Goal: Information Seeking & Learning: Check status

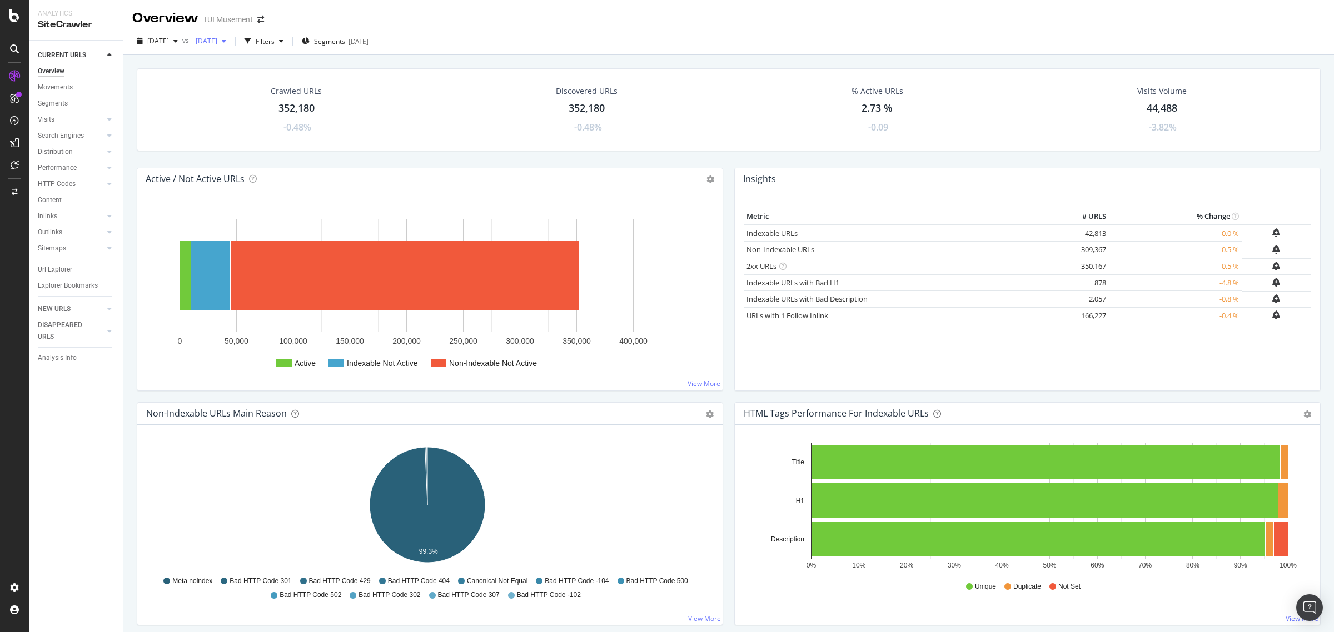
click at [217, 40] on span "[DATE]" at bounding box center [204, 40] width 26 height 9
drag, startPoint x: 530, startPoint y: 29, endPoint x: 491, endPoint y: 21, distance: 39.8
click at [531, 29] on div "2025 Sep. 21st vs 2025 Sep. 13th Filters Segments 2025-09-10" at bounding box center [728, 41] width 1210 height 27
click at [217, 41] on span "[DATE]" at bounding box center [204, 40] width 26 height 9
click at [562, 3] on div "Overview TUI Musement" at bounding box center [728, 14] width 1210 height 28
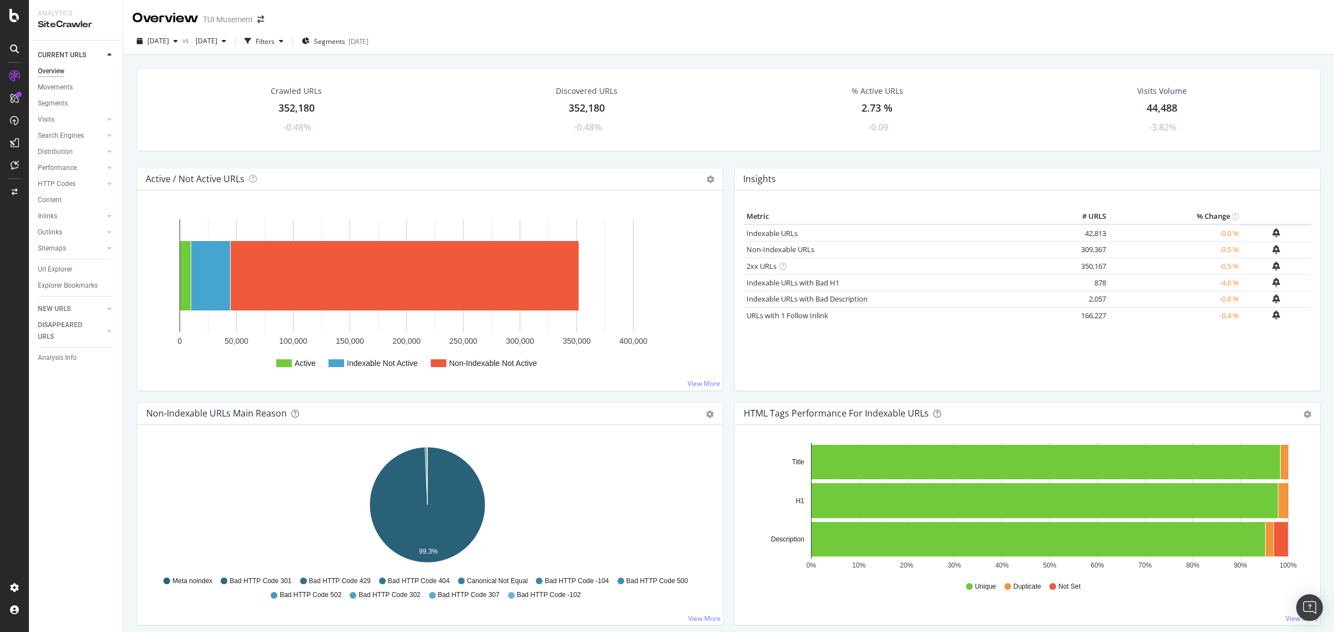
click at [16, 78] on icon at bounding box center [14, 76] width 11 height 11
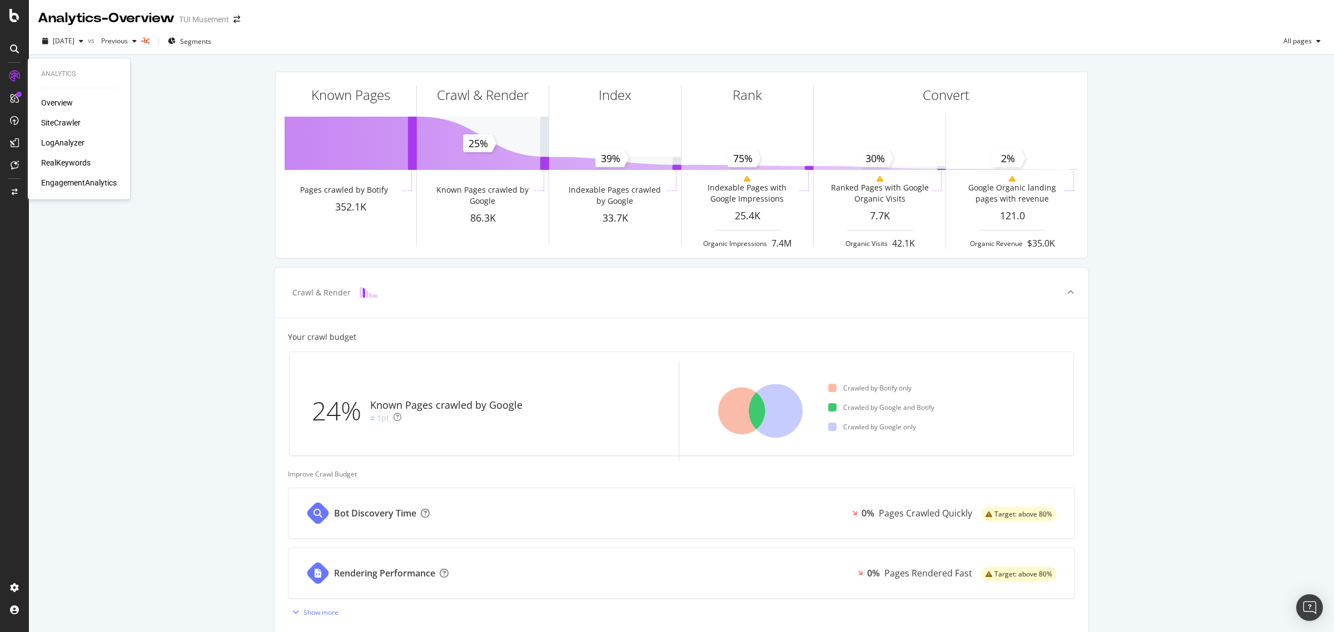
click at [52, 117] on div "SiteCrawler" at bounding box center [60, 122] width 39 height 11
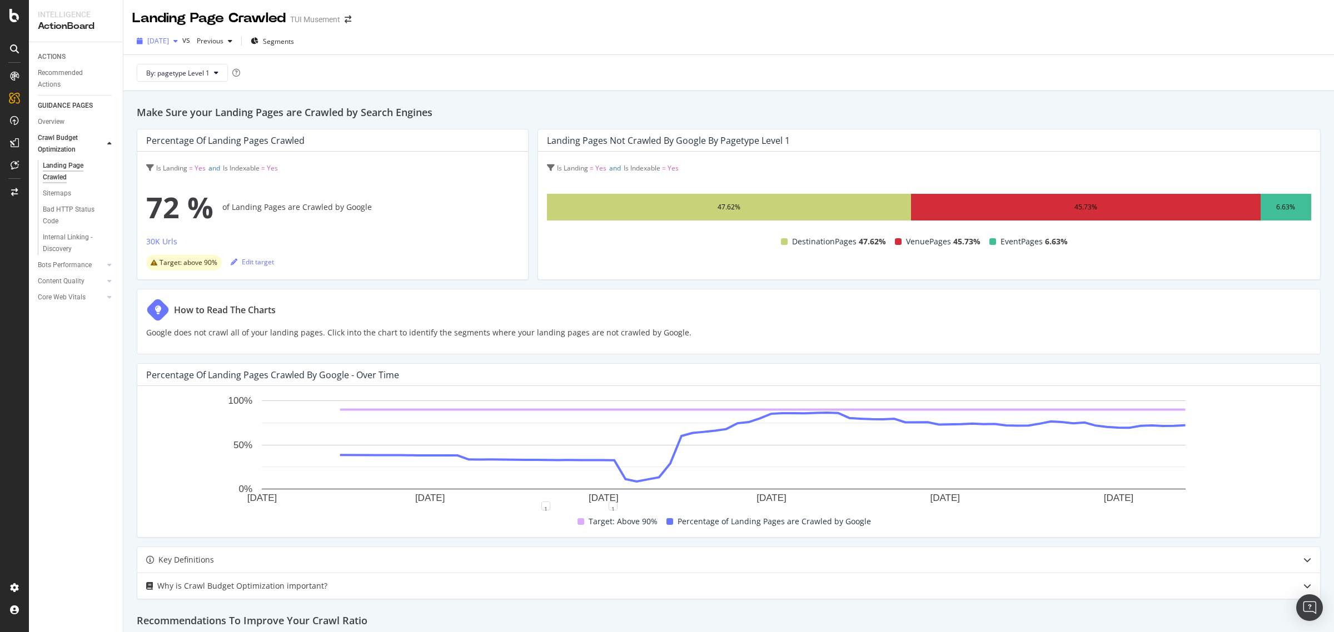
click at [169, 37] on span "[DATE]" at bounding box center [158, 40] width 22 height 9
click at [196, 83] on div "[DATE]" at bounding box center [177, 81] width 59 height 10
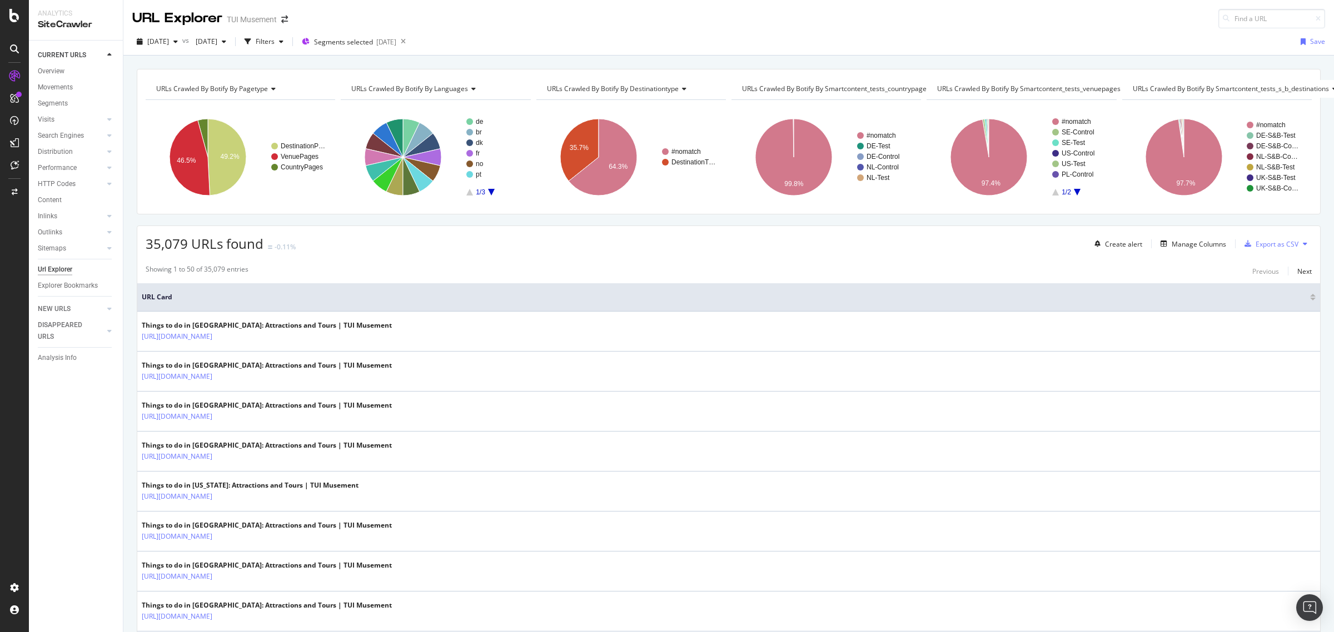
click at [623, 28] on div "[DATE] vs [DATE] Filters Segments selected [DATE] Save" at bounding box center [728, 41] width 1210 height 27
click at [217, 40] on span "2025 Sep. 5th" at bounding box center [204, 41] width 26 height 9
click at [604, 2] on div "URL Explorer TUI Musement" at bounding box center [728, 14] width 1210 height 28
click at [169, 46] on span "2025 Sep. 15th" at bounding box center [158, 41] width 22 height 9
click at [610, 17] on div "URL Explorer TUI Musement" at bounding box center [728, 14] width 1210 height 28
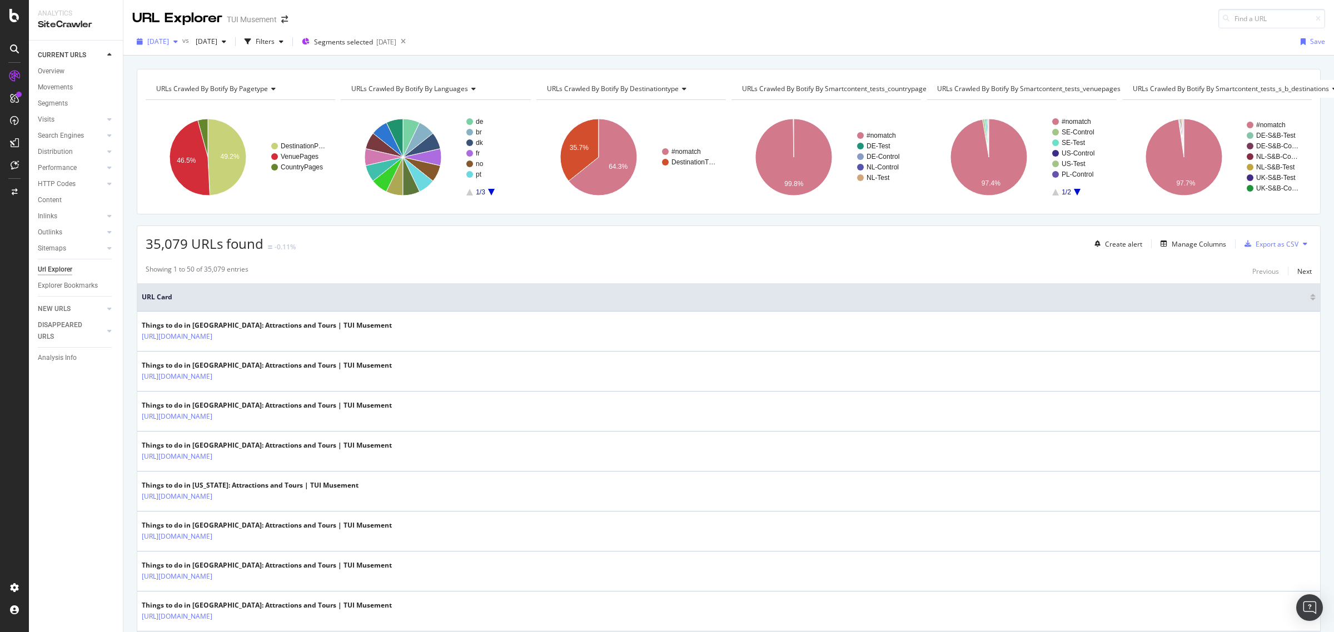
click at [169, 39] on span "2025 Sep. 15th" at bounding box center [158, 41] width 22 height 9
click at [188, 85] on div "2025 Sep. 26th" at bounding box center [177, 82] width 59 height 10
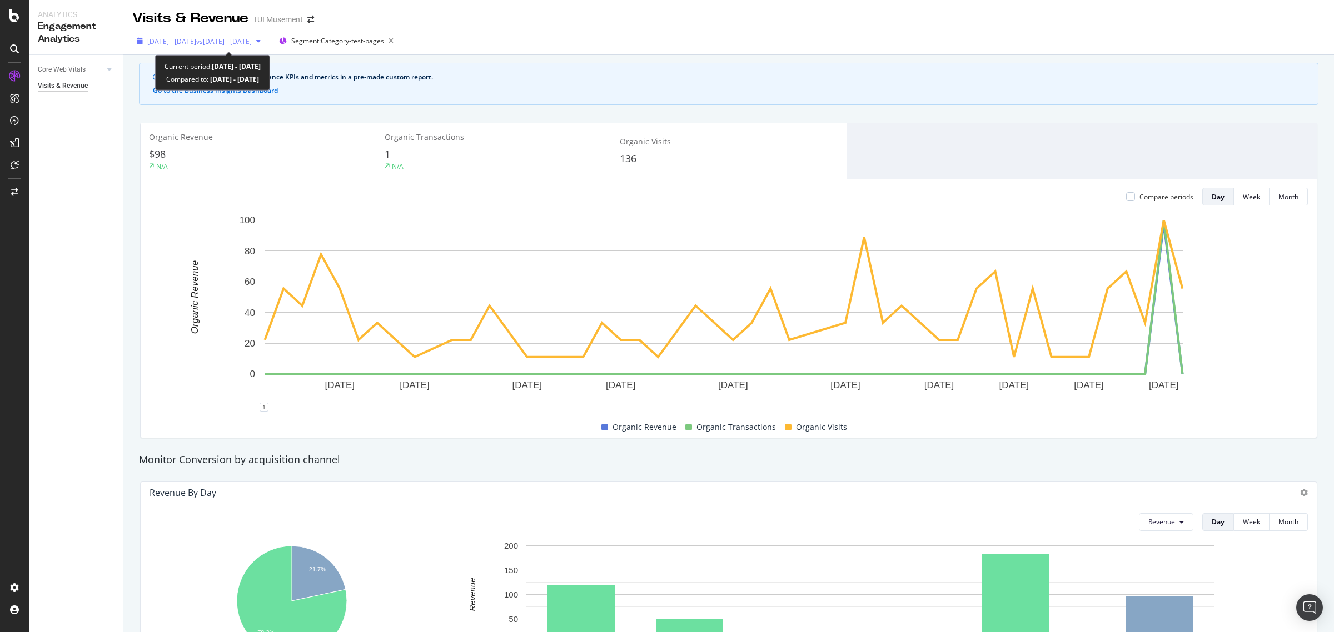
click at [240, 42] on span "vs [DATE] - [DATE]" at bounding box center [224, 41] width 56 height 9
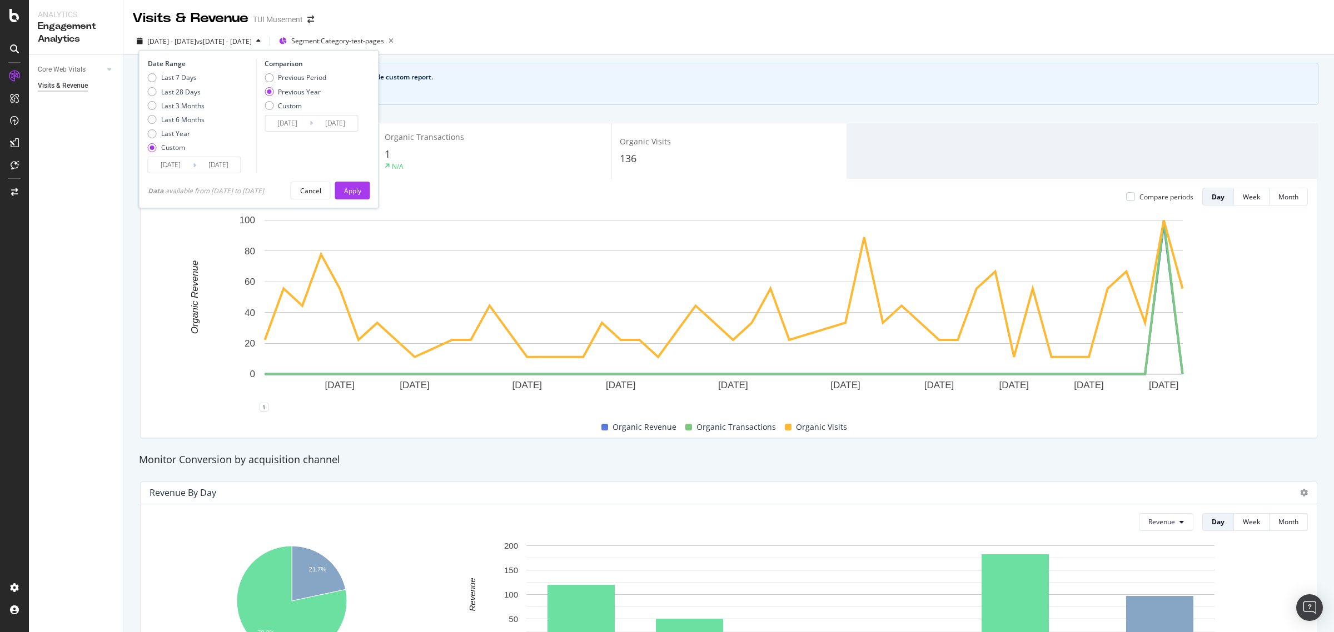
click at [207, 173] on div "[DATE] Navigate forward to interact with the calendar and select a date. Press …" at bounding box center [194, 165] width 93 height 17
click at [215, 163] on input "[DATE]" at bounding box center [218, 165] width 44 height 16
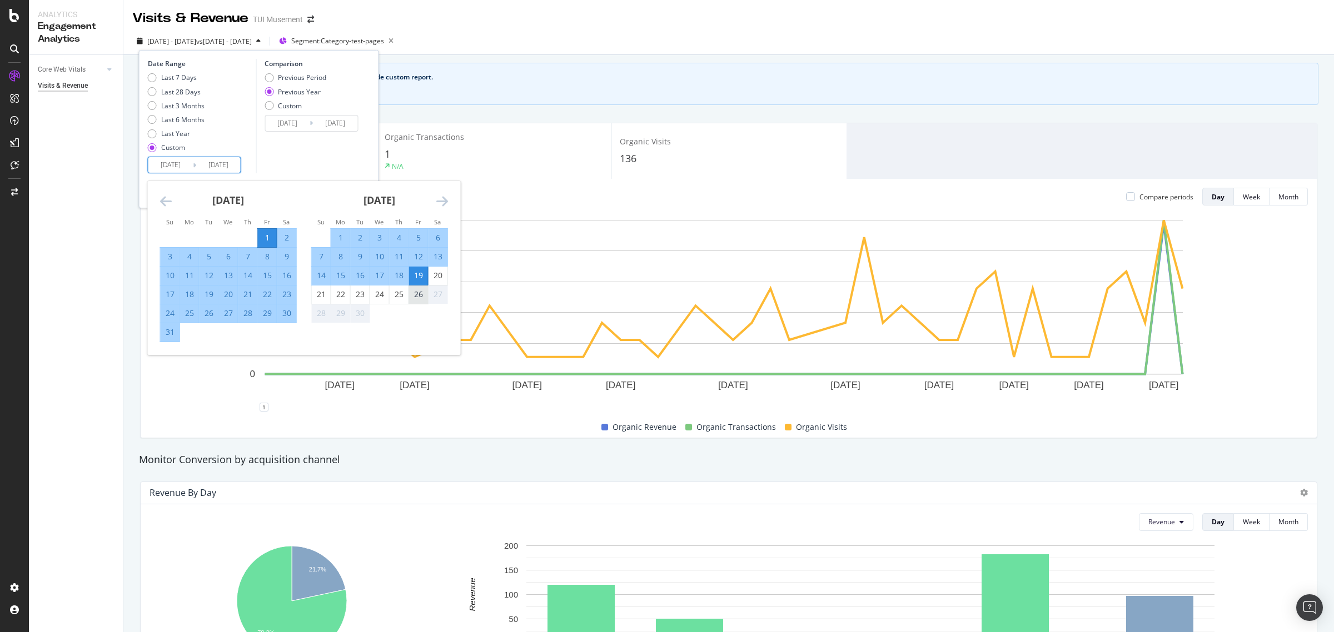
click at [424, 300] on div "26" at bounding box center [418, 294] width 19 height 11
type input "[DATE]"
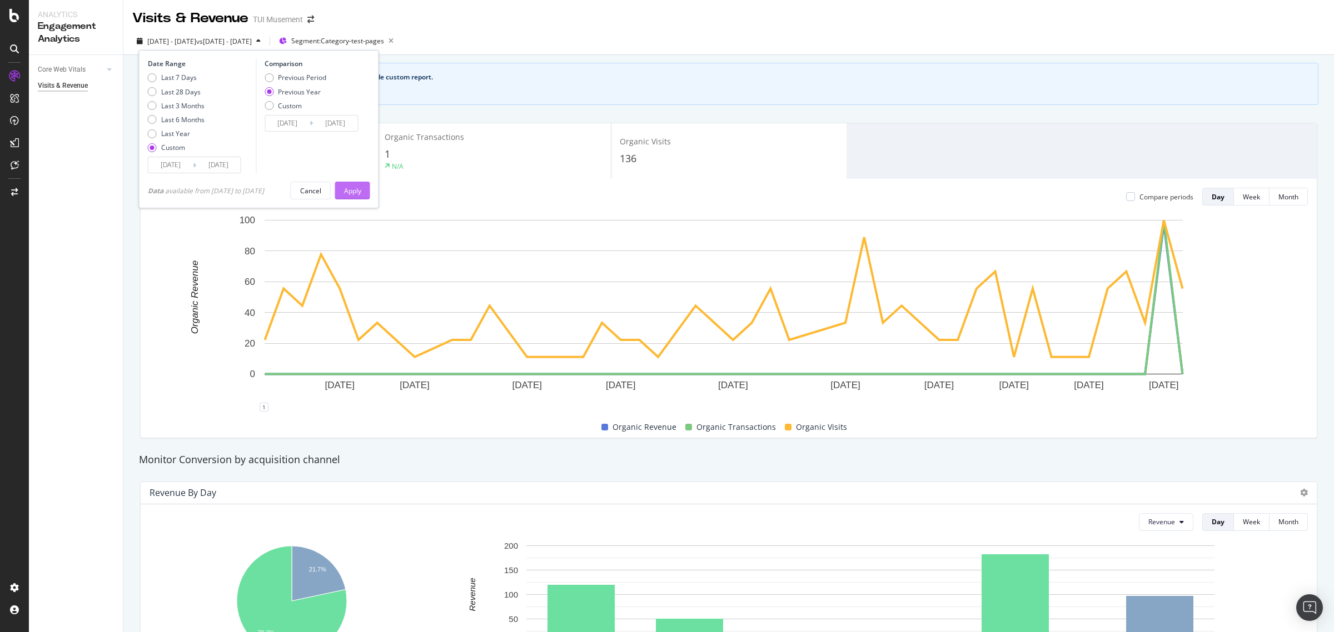
click at [361, 189] on div "Apply" at bounding box center [352, 190] width 17 height 9
